Goal: Contribute content

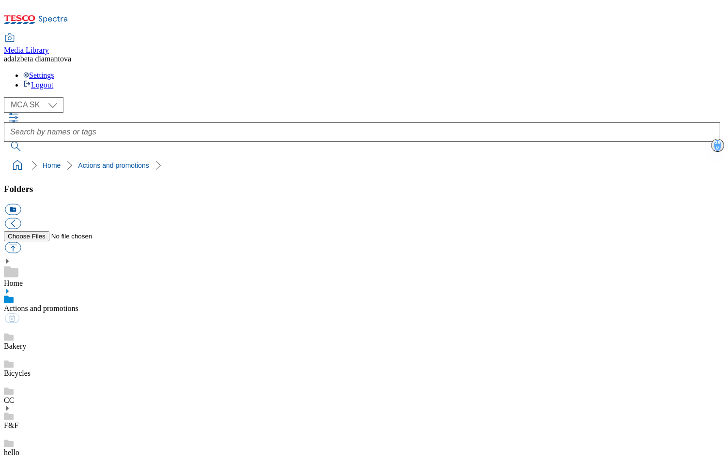
select select "flare-mca-sk"
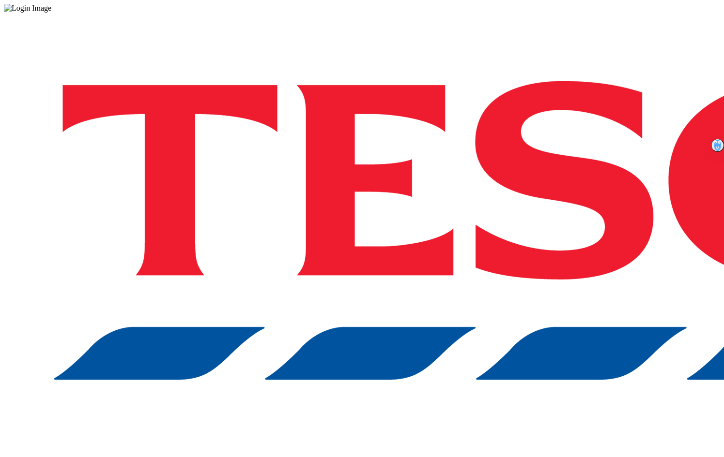
click at [566, 251] on div "Log in to the Spectra’s dashboard using [PERSON_NAME]’s credentials. If you don…" at bounding box center [362, 253] width 716 height 481
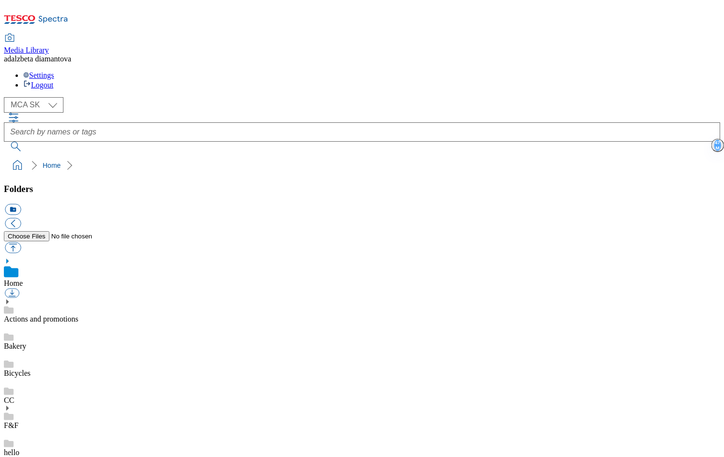
click at [78, 315] on link "Actions and promotions" at bounding box center [41, 319] width 75 height 8
click at [86, 324] on div "Bakery" at bounding box center [362, 337] width 716 height 27
click at [75, 304] on link "Actions and promotions" at bounding box center [41, 308] width 75 height 8
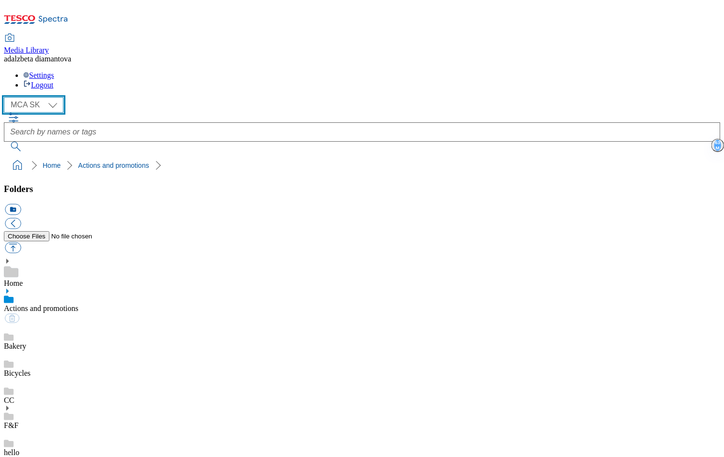
click at [58, 97] on select "MCA CZ MCA HU MCA SK" at bounding box center [34, 104] width 60 height 15
select select "flare-mca-cz"
click at [7, 97] on select "MCA CZ MCA HU MCA SK" at bounding box center [34, 104] width 60 height 15
click at [78, 304] on link "Actions and promotions" at bounding box center [41, 308] width 75 height 8
click at [21, 243] on button "button" at bounding box center [13, 248] width 16 height 11
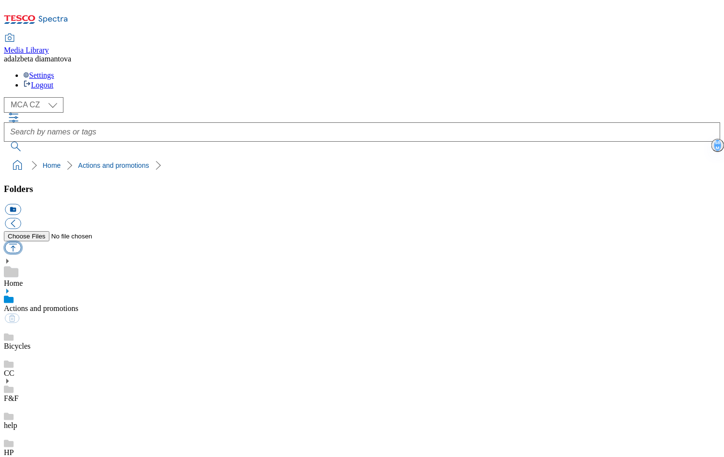
type input "C:\fakepath\cz-wk31-ac-julianov.png"
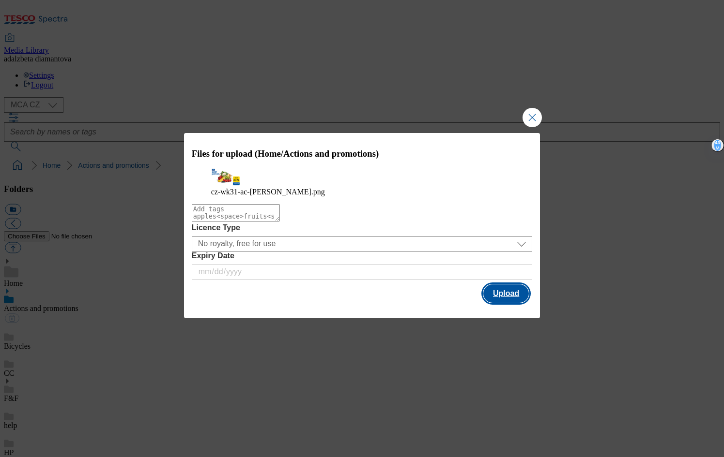
click at [500, 298] on button "Upload" at bounding box center [506, 294] width 46 height 18
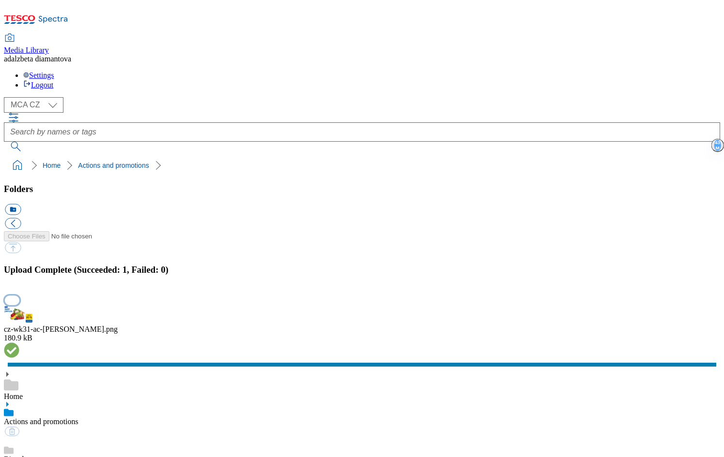
click at [19, 296] on button "button" at bounding box center [12, 300] width 15 height 9
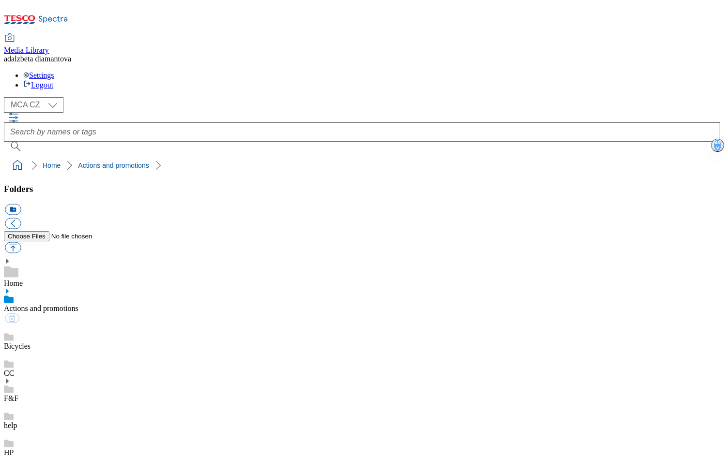
click at [80, 324] on div "Bicycles" at bounding box center [362, 337] width 716 height 27
click at [78, 304] on link "Actions and promotions" at bounding box center [41, 308] width 75 height 8
drag, startPoint x: 223, startPoint y: 257, endPoint x: 229, endPoint y: 255, distance: 6.6
